Goal: Task Accomplishment & Management: Use online tool/utility

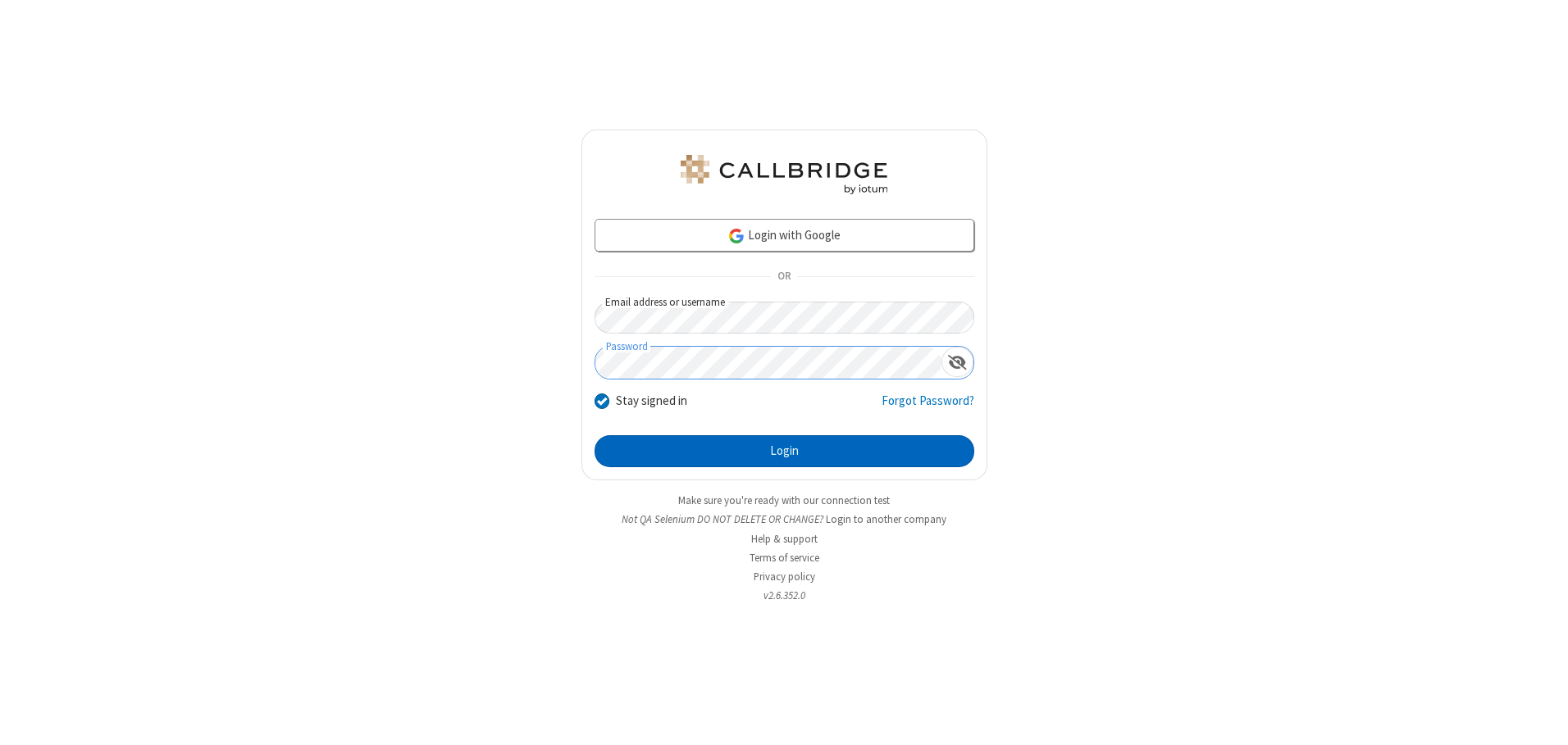
click at [784, 451] on button "Login" at bounding box center [784, 452] width 380 height 33
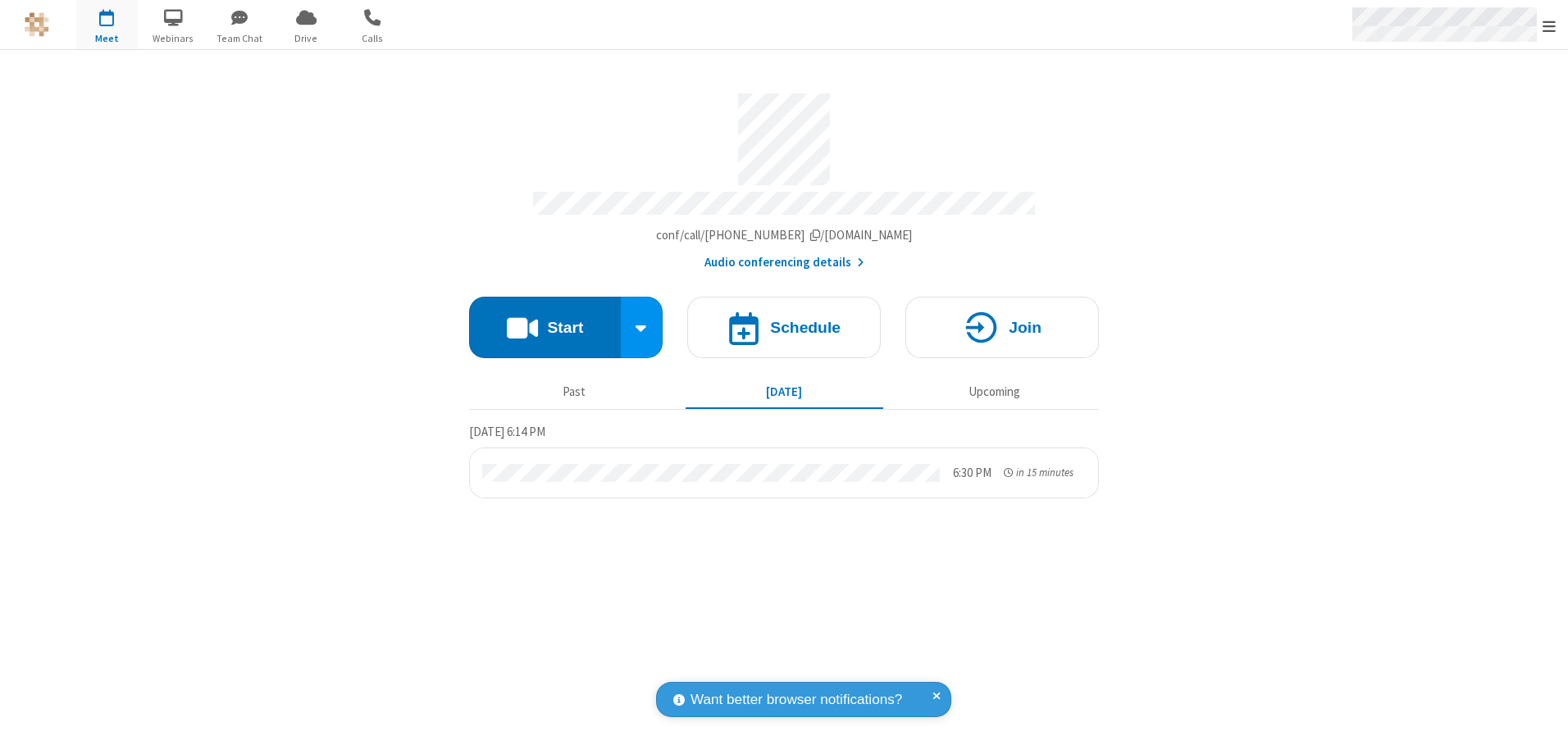
click at [1549, 25] on span "Open menu" at bounding box center [1549, 25] width 13 height 16
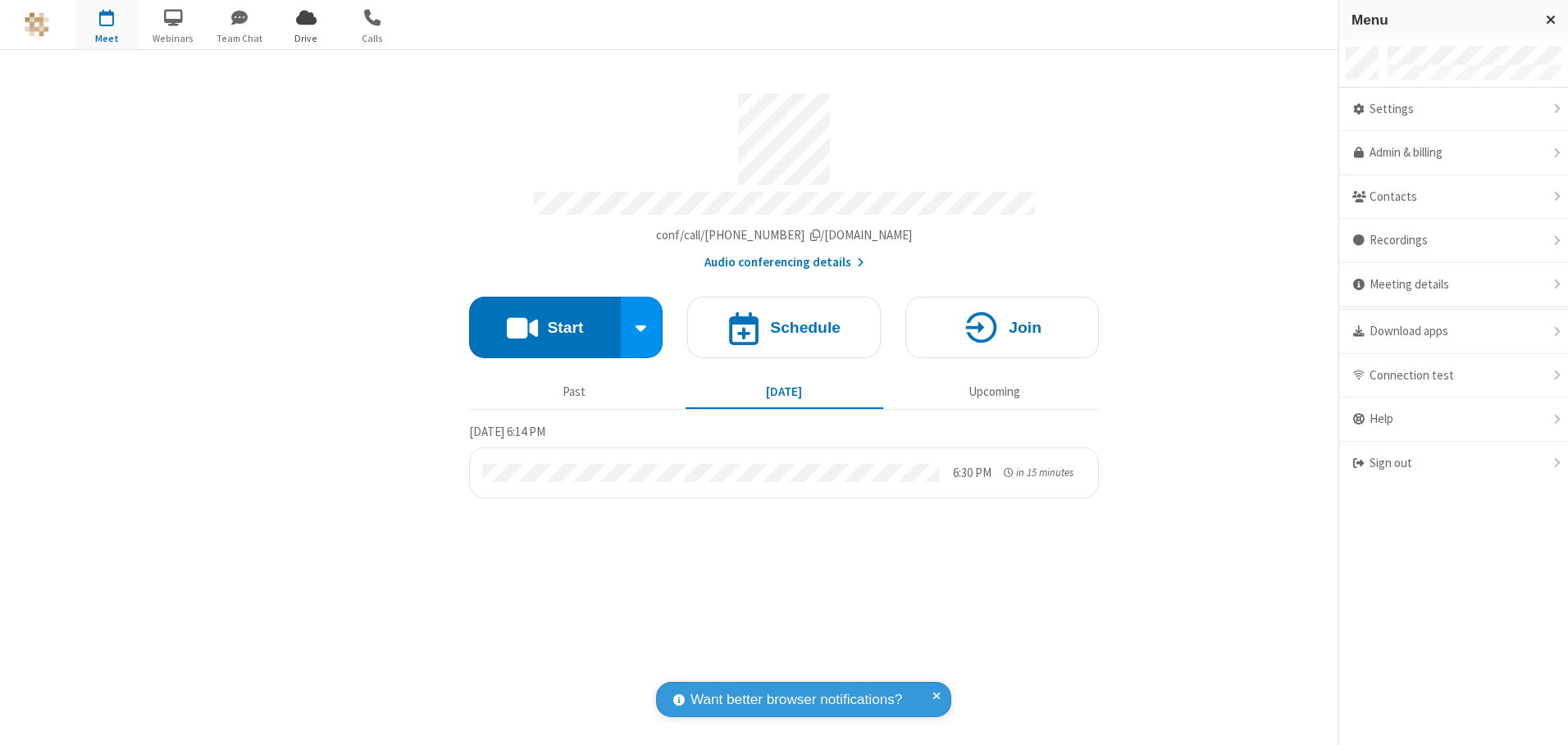
click at [306, 37] on span "Drive" at bounding box center [306, 38] width 61 height 14
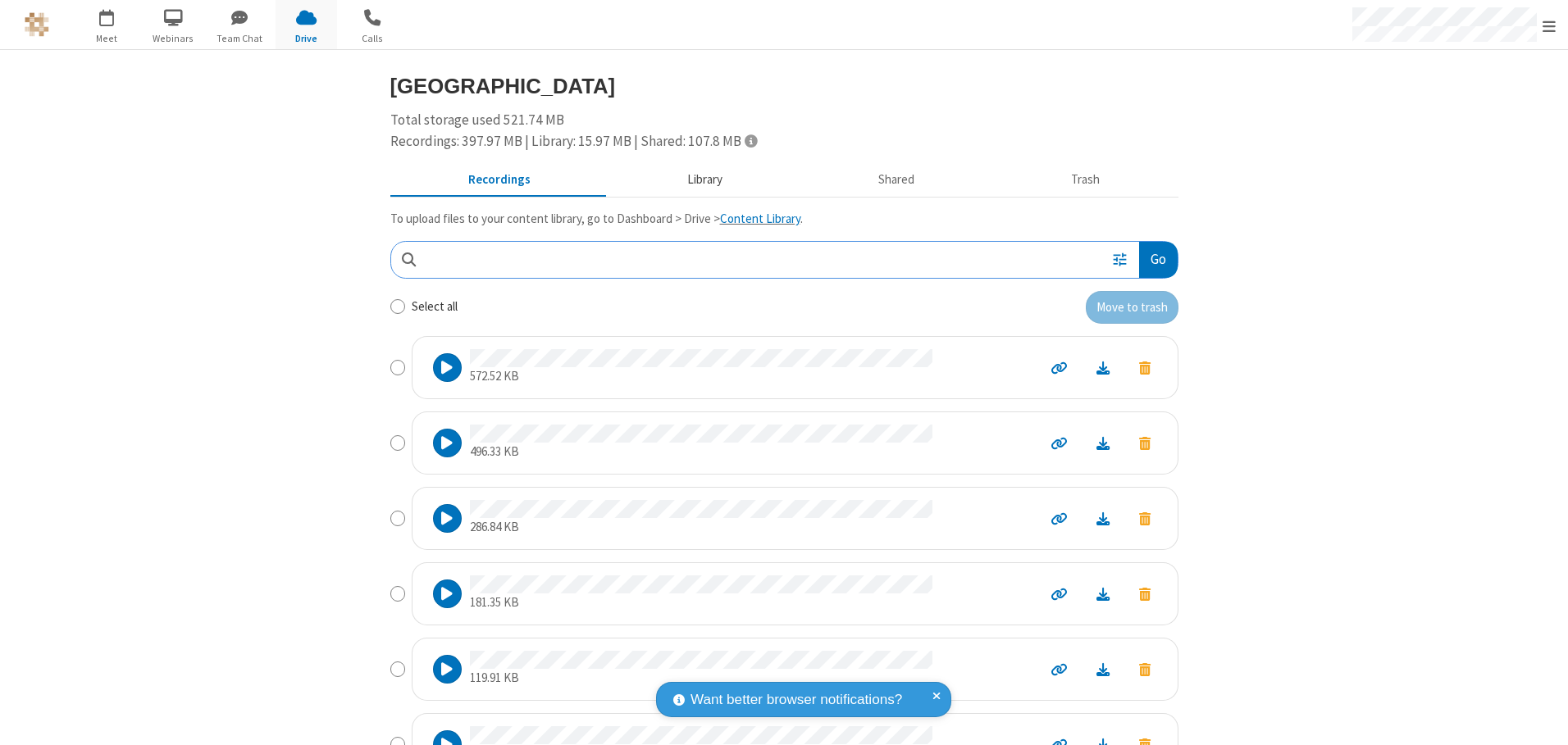
click at [696, 179] on button "Library" at bounding box center [705, 180] width 192 height 31
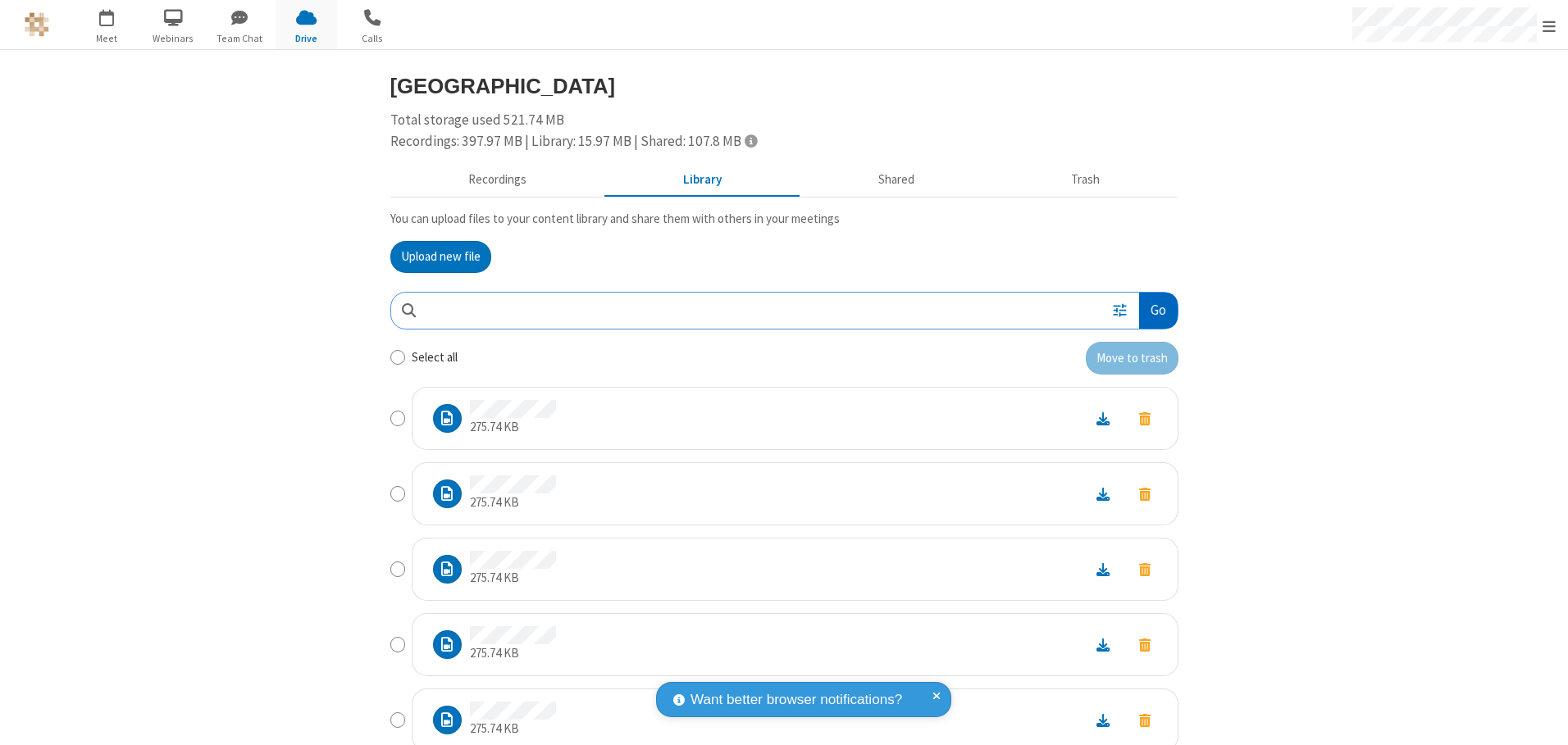
click at [1152, 310] on button "Go" at bounding box center [1158, 311] width 37 height 37
click at [434, 257] on button "Upload new file" at bounding box center [440, 257] width 101 height 33
